Goal: Task Accomplishment & Management: Use online tool/utility

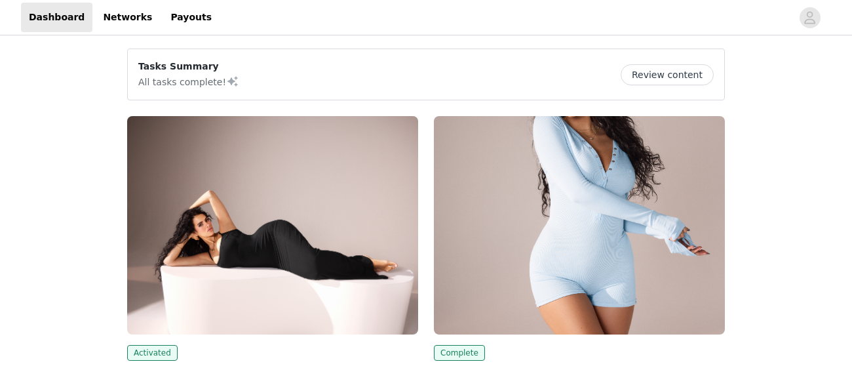
scroll to position [170, 0]
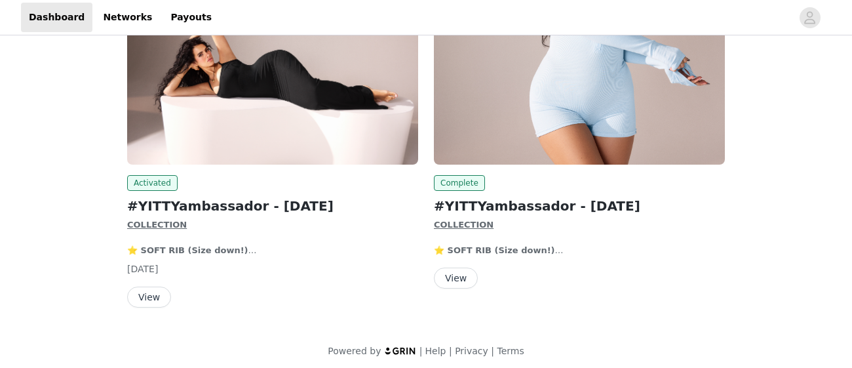
click at [148, 296] on button "View" at bounding box center [149, 297] width 44 height 21
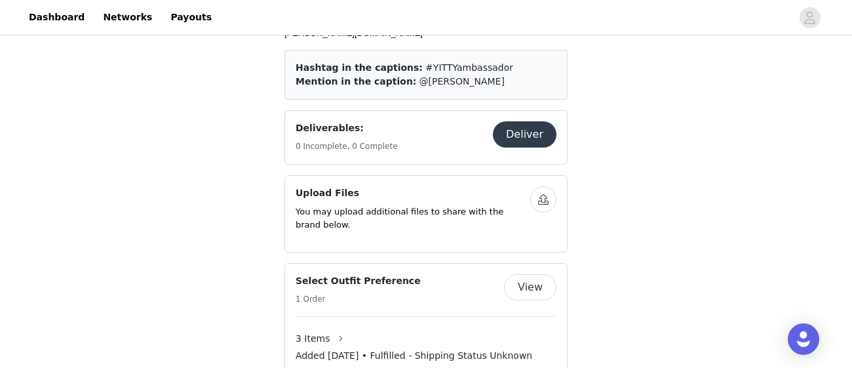
scroll to position [754, 0]
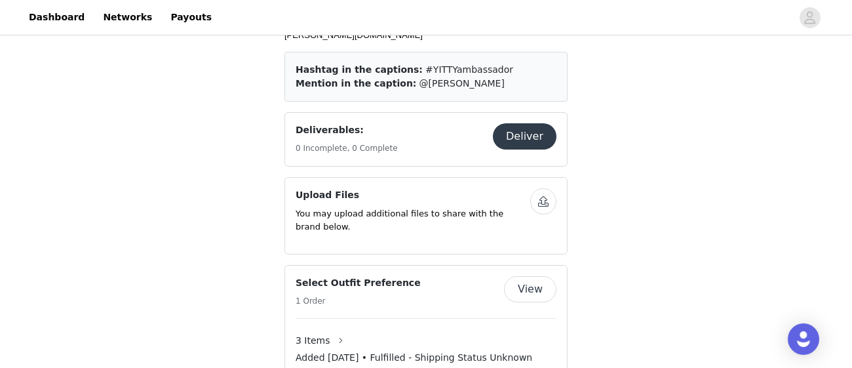
click at [511, 134] on button "Deliver" at bounding box center [525, 136] width 64 height 26
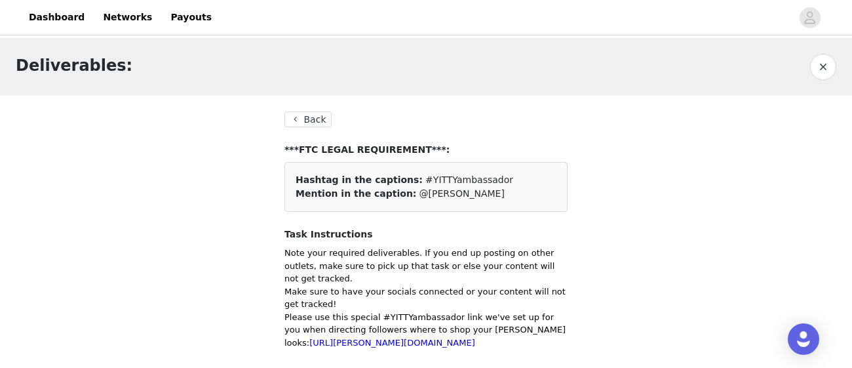
click at [319, 119] on button "Back" at bounding box center [308, 119] width 47 height 16
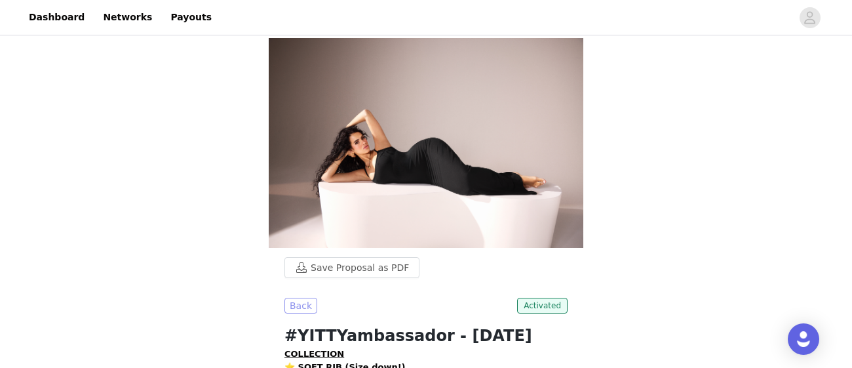
click at [296, 309] on button "Back" at bounding box center [301, 306] width 33 height 16
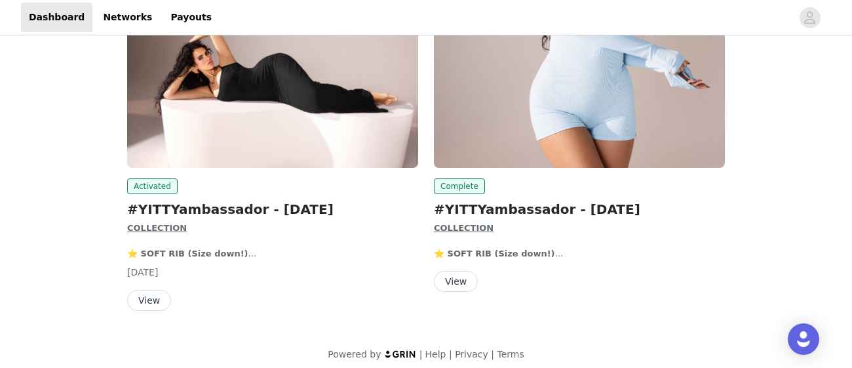
scroll to position [175, 0]
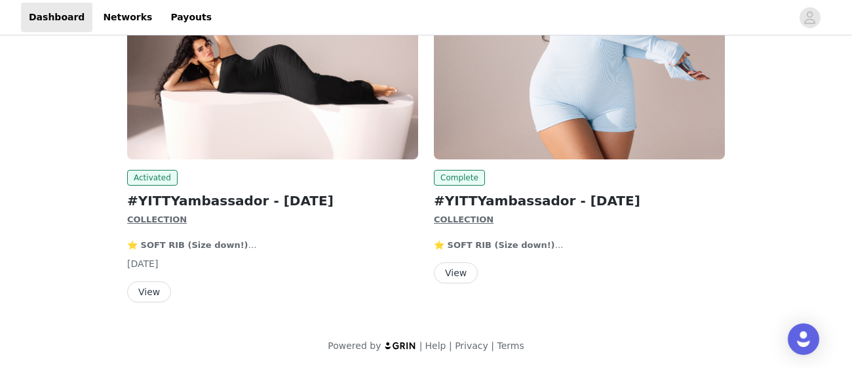
click at [445, 264] on button "View" at bounding box center [456, 272] width 44 height 21
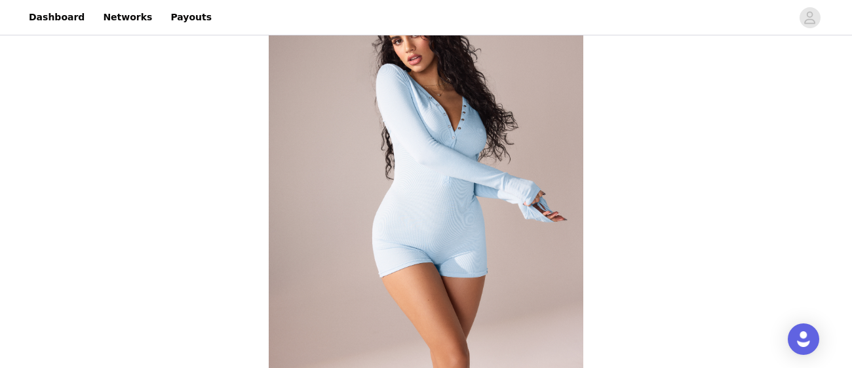
scroll to position [78, 0]
